Goal: Information Seeking & Learning: Learn about a topic

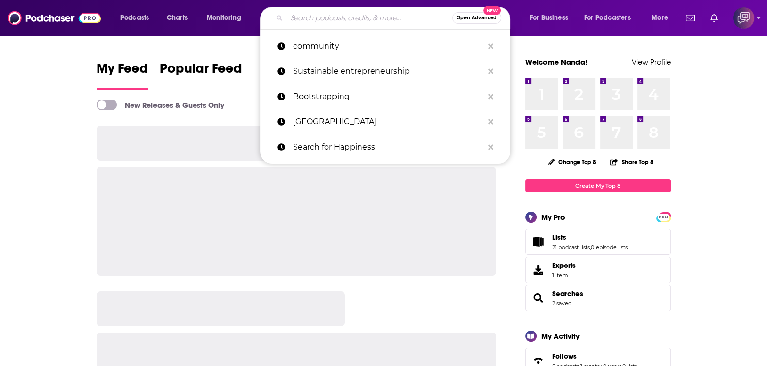
click at [343, 20] on input "Search podcasts, credits, & more..." at bounding box center [370, 18] width 166 height 16
paste input "The Lobby Shop"
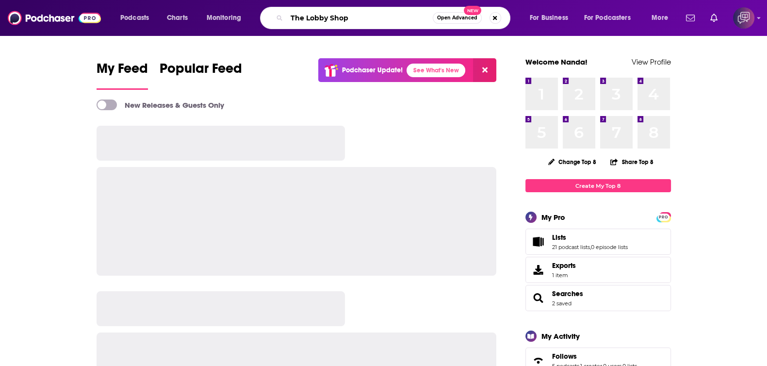
type input "The Lobby Shop"
click at [447, 20] on span "Open Advanced" at bounding box center [457, 18] width 40 height 5
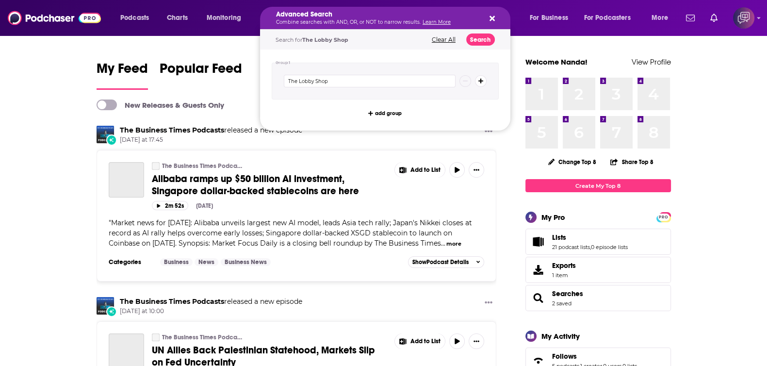
click at [483, 31] on div "Search for The Lobby Shop Clear All Search" at bounding box center [385, 40] width 250 height 20
click at [488, 37] on button "Search" at bounding box center [481, 39] width 29 height 12
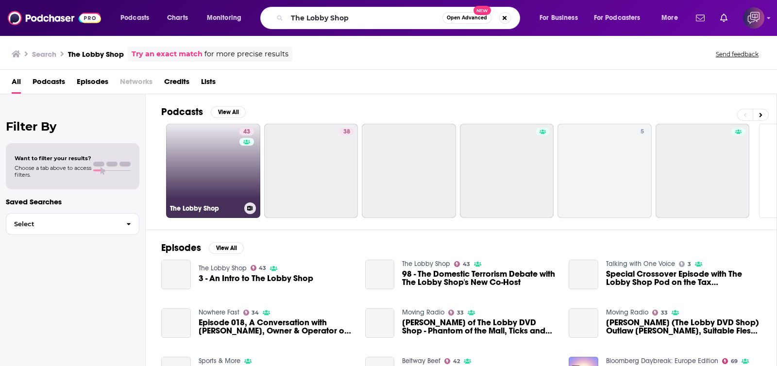
click at [219, 168] on link "43 The Lobby Shop" at bounding box center [213, 171] width 94 height 94
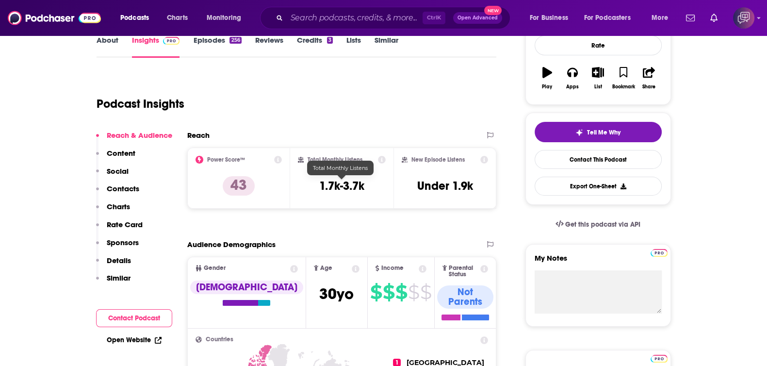
scroll to position [121, 0]
